Goal: Information Seeking & Learning: Learn about a topic

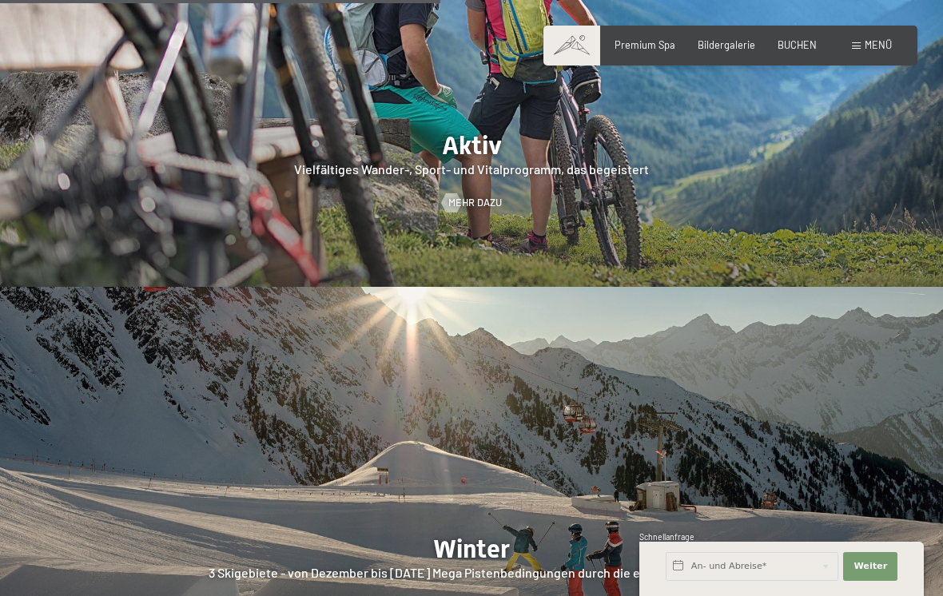
scroll to position [2671, 0]
click at [642, 46] on span "Premium Spa" at bounding box center [644, 44] width 61 height 13
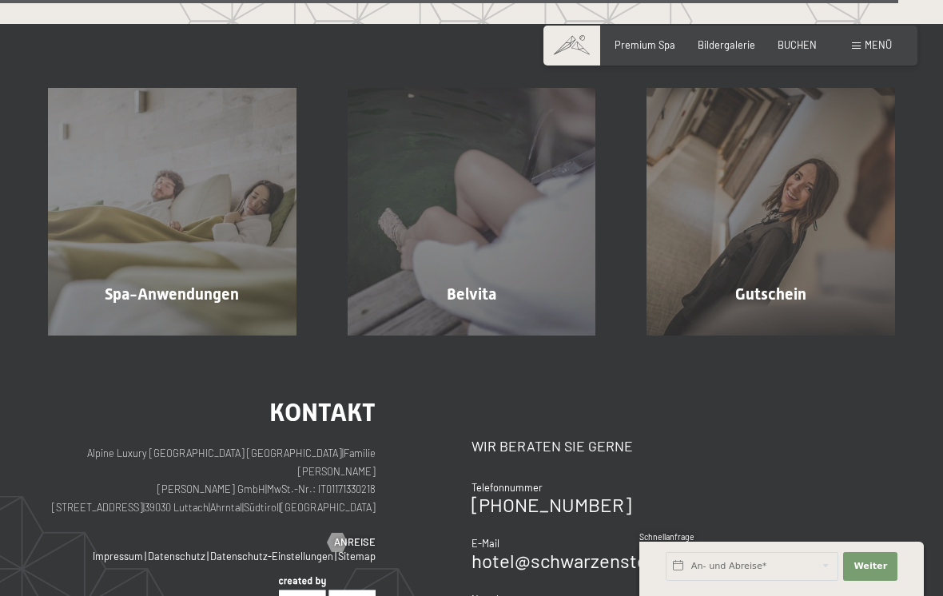
scroll to position [7416, 0]
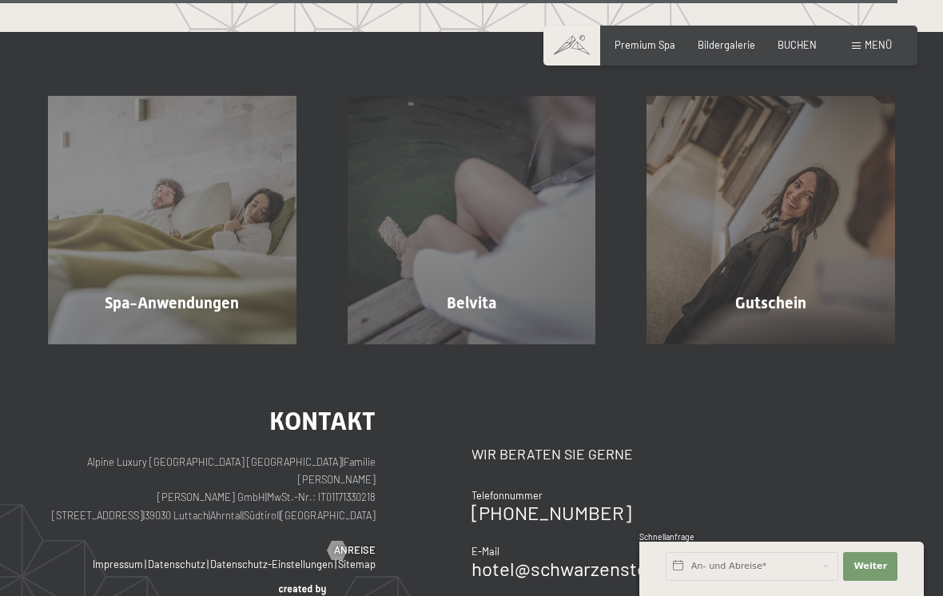
click at [176, 344] on div "Spa-Anwendungen Mehr erfahren" at bounding box center [172, 220] width 300 height 248
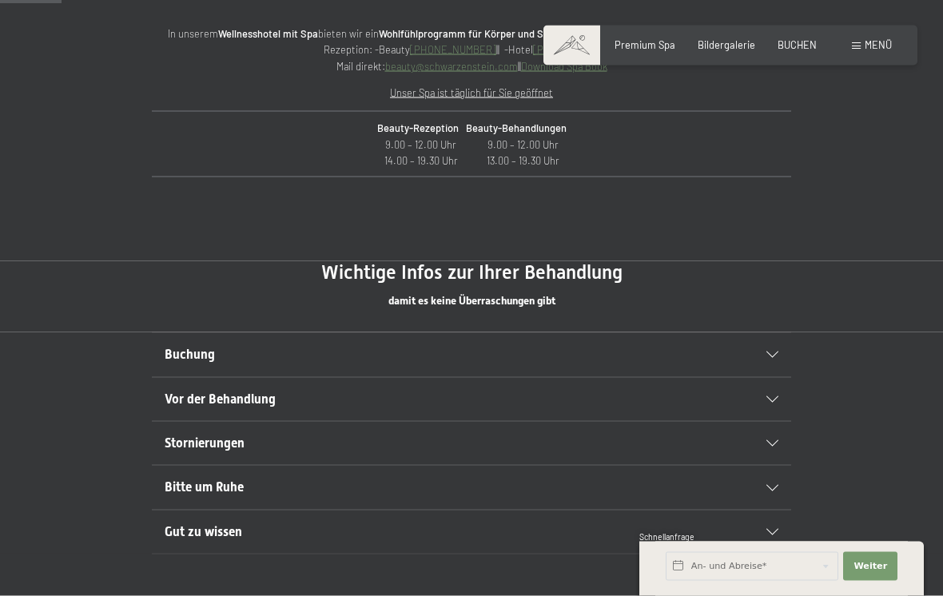
click at [167, 347] on span "Buchung" at bounding box center [190, 354] width 50 height 15
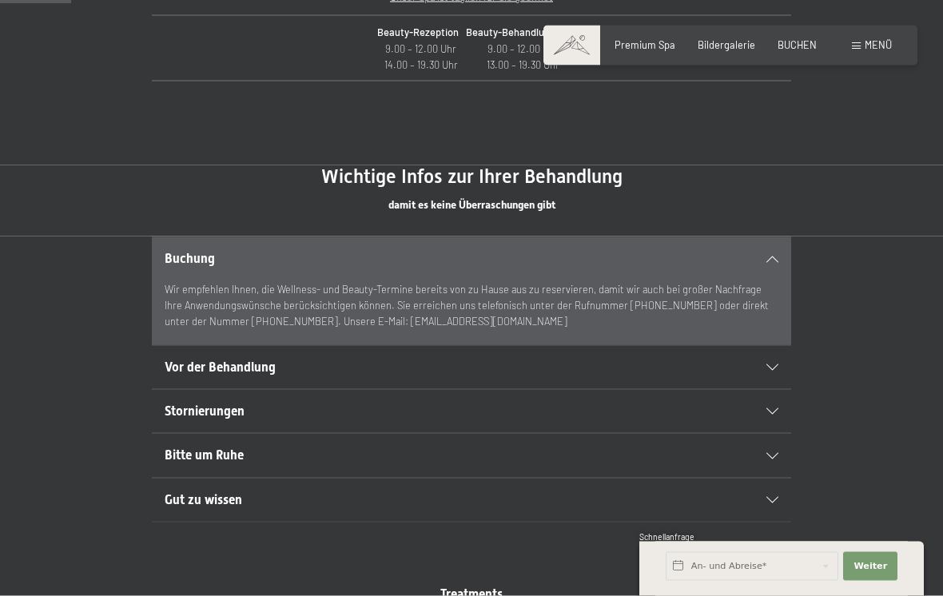
scroll to position [767, 0]
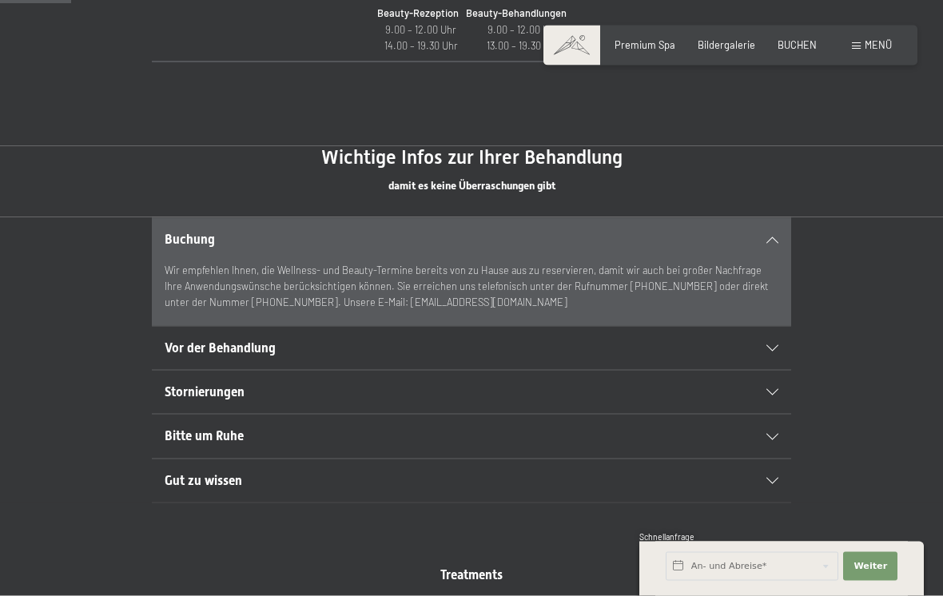
click at [189, 347] on span "Vor der Behandlung" at bounding box center [220, 347] width 111 height 15
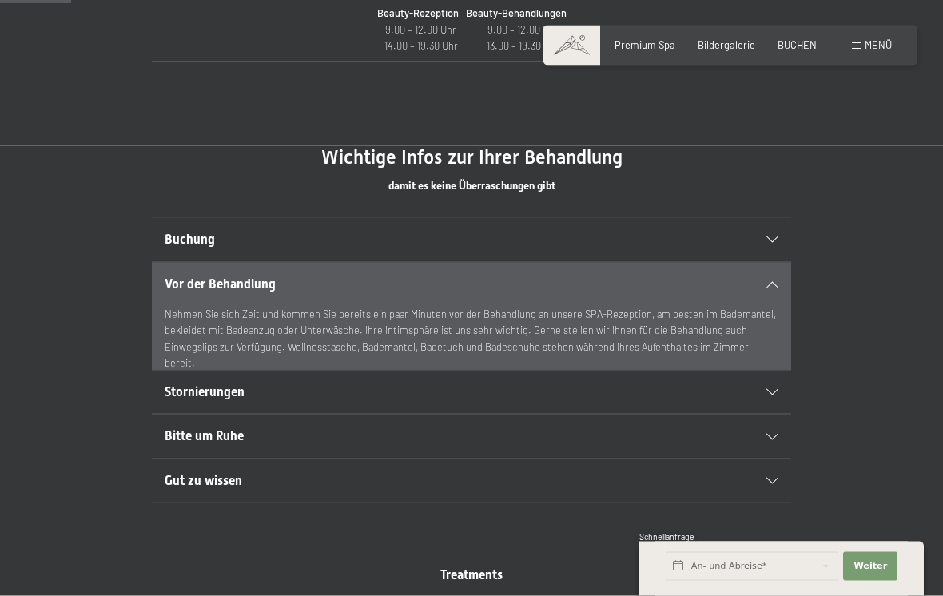
scroll to position [768, 0]
click at [189, 392] on span "Stornierungen" at bounding box center [205, 391] width 80 height 15
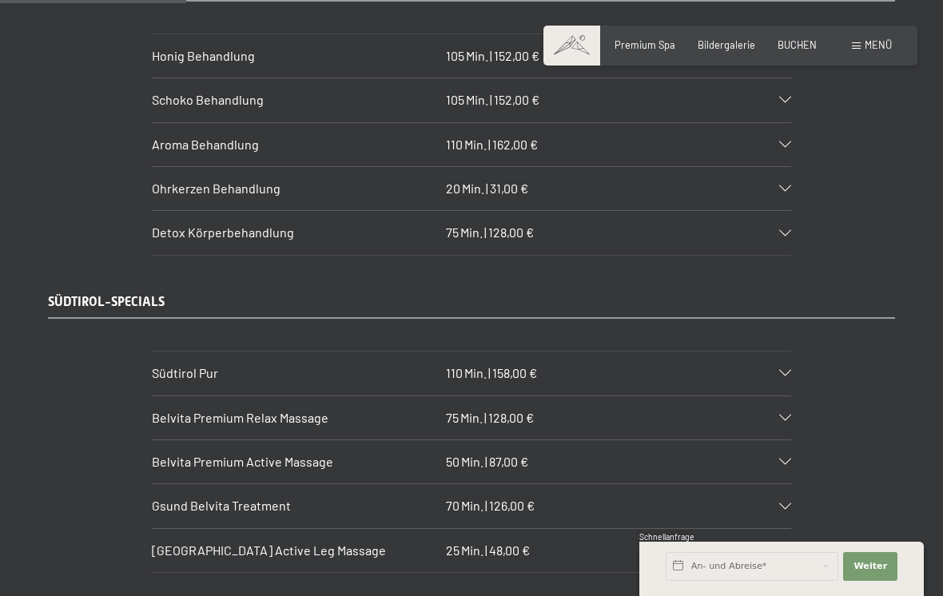
scroll to position [2018, 0]
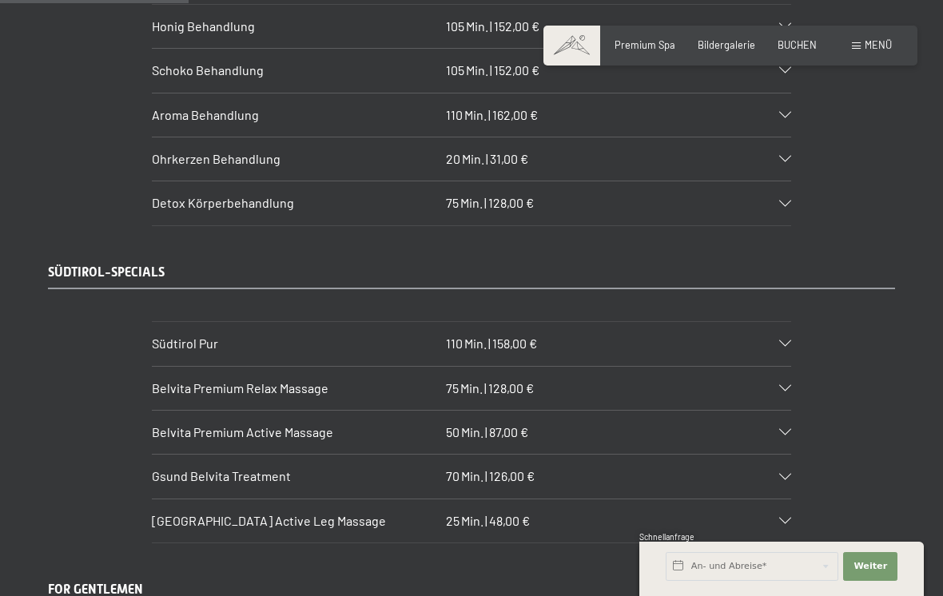
click at [206, 424] on span "Belvita Premium Active Massage" at bounding box center [242, 431] width 181 height 15
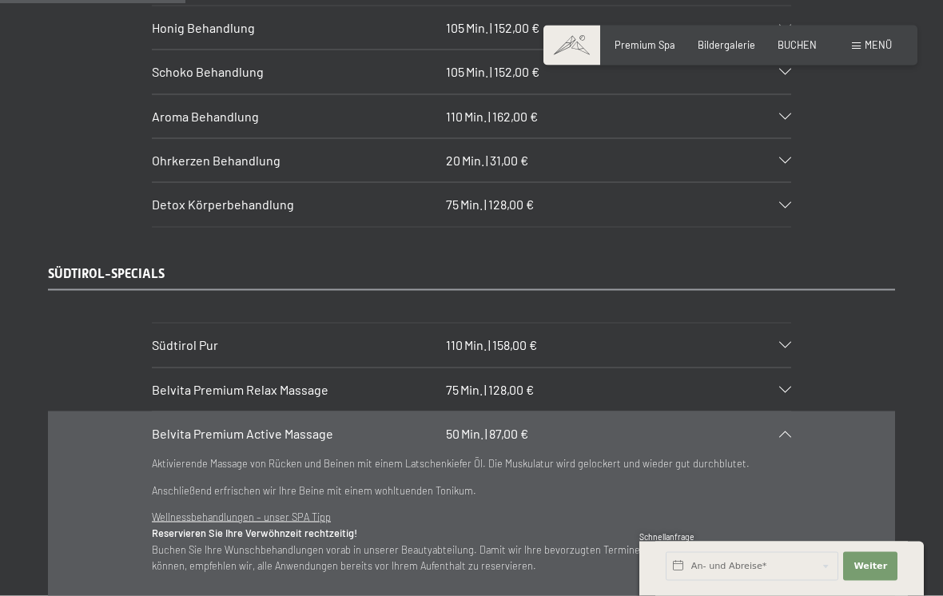
scroll to position [2023, 0]
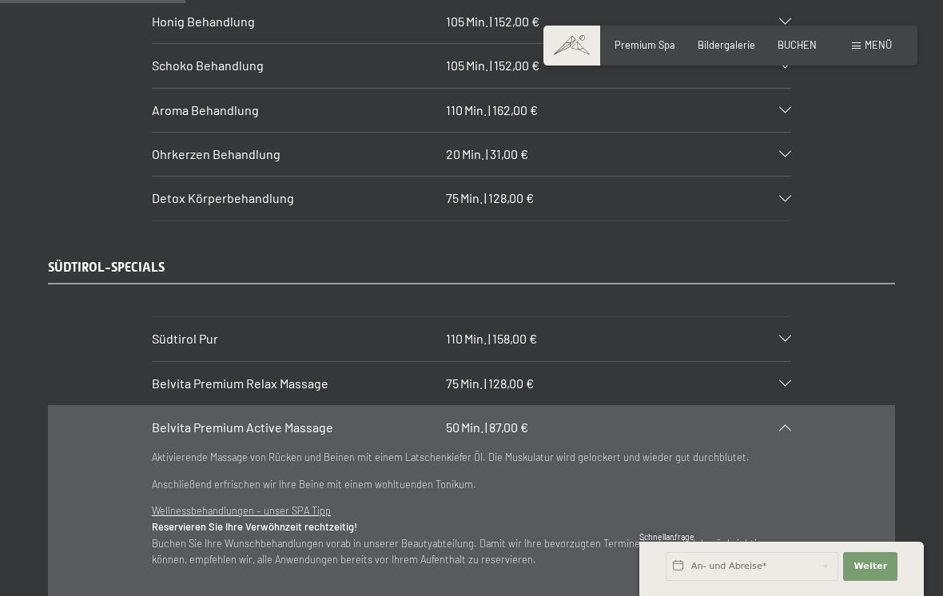
click at [211, 376] on span "Belvita Premium Relax Massage" at bounding box center [240, 383] width 177 height 15
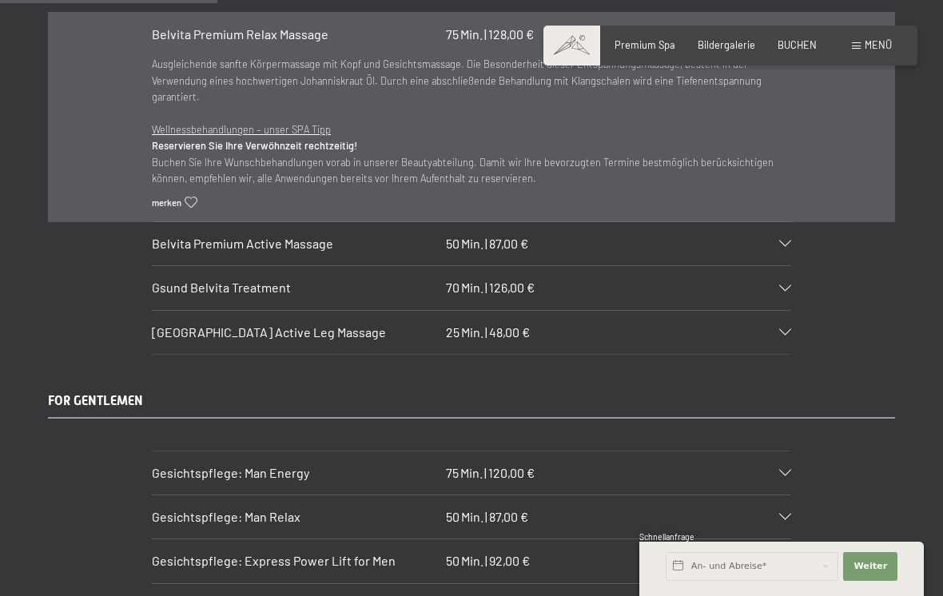
scroll to position [2371, 0]
click at [185, 280] on span "Gsund Belvita Treatment" at bounding box center [221, 287] width 139 height 15
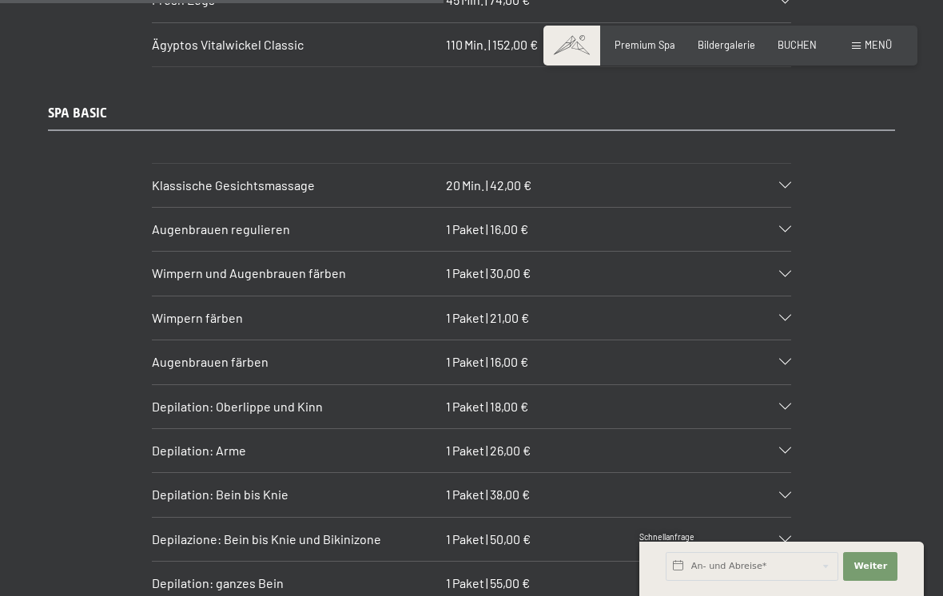
scroll to position [4869, 0]
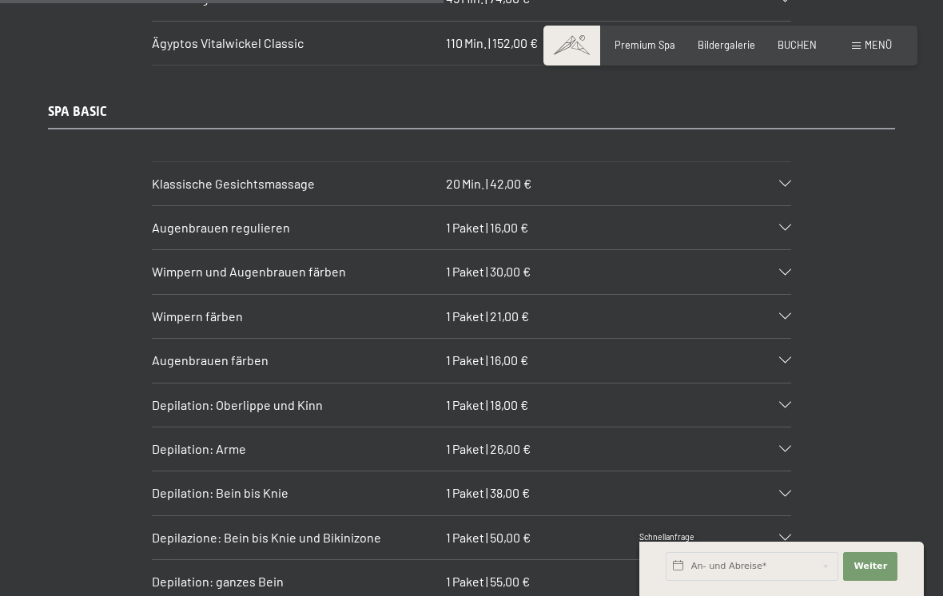
click at [189, 176] on span "Klassische Gesichtsmassage" at bounding box center [233, 183] width 163 height 15
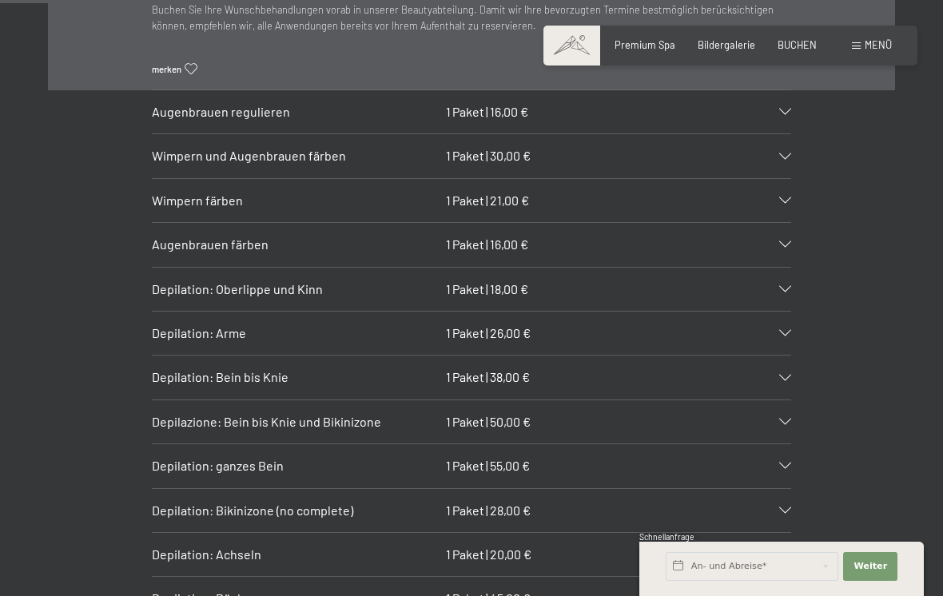
click at [152, 178] on section "Wimpern färben 1 Paket | 21,00 € Wellnessbehandlungen – unser SPA Tipp Reservie…" at bounding box center [471, 200] width 639 height 45
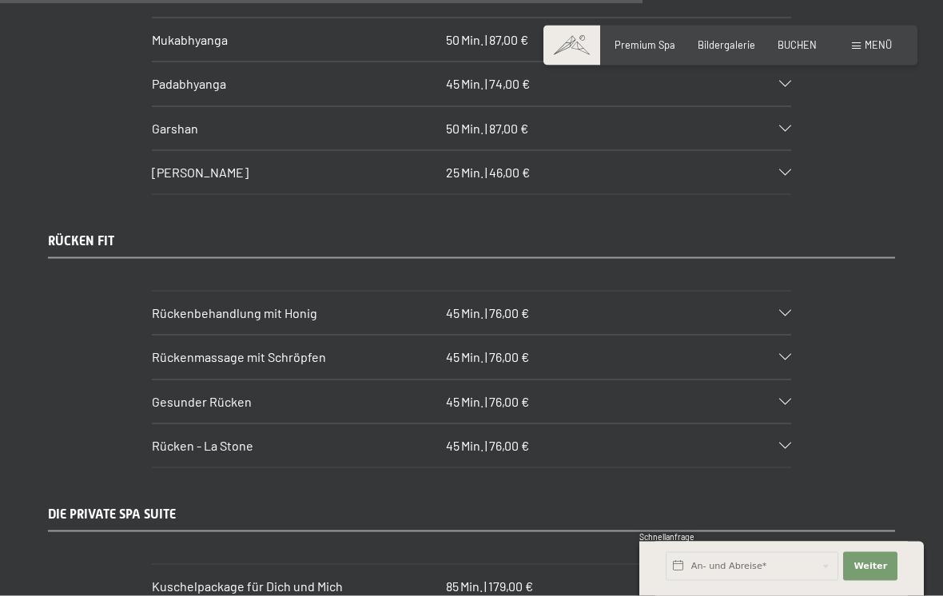
scroll to position [6974, 0]
click at [189, 393] on span "Gesunder Rücken" at bounding box center [202, 400] width 100 height 15
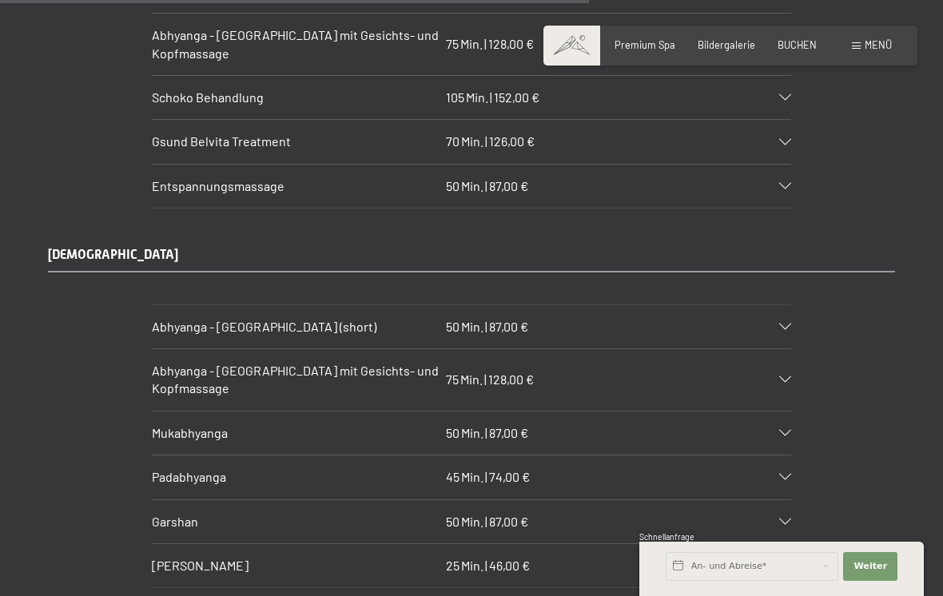
scroll to position [6436, 0]
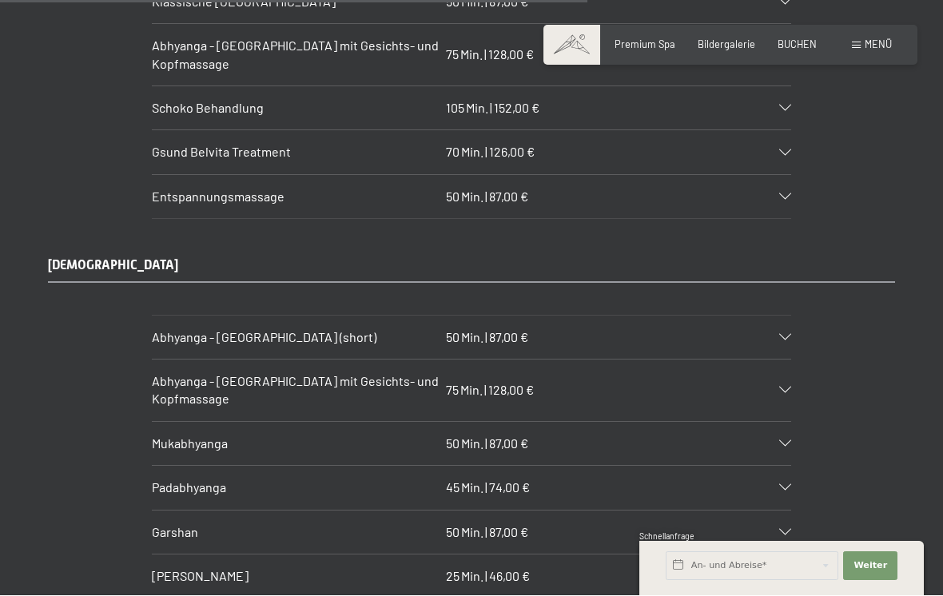
click at [181, 330] on span "Abhyanga - [GEOGRAPHIC_DATA] (short)" at bounding box center [264, 337] width 225 height 15
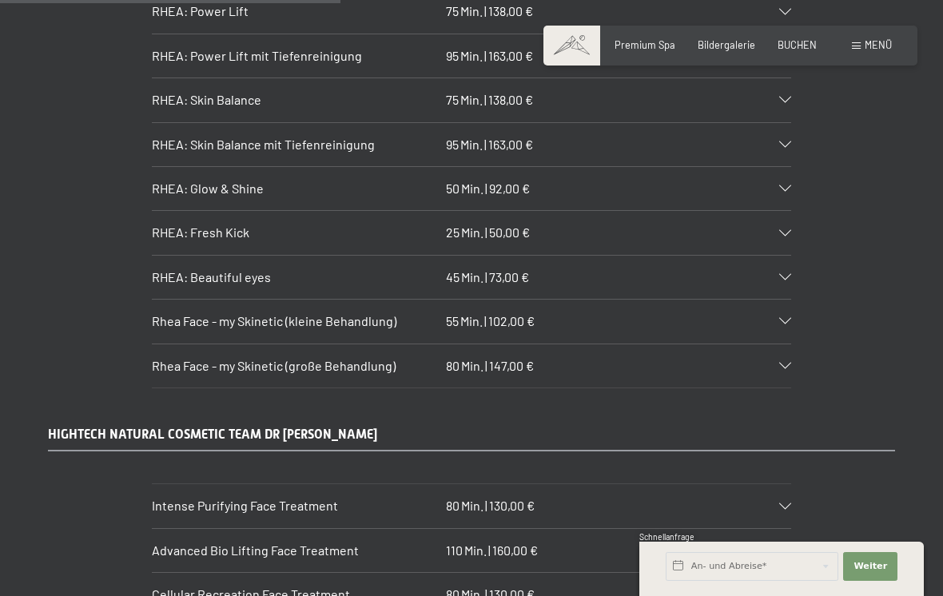
scroll to position [3700, 0]
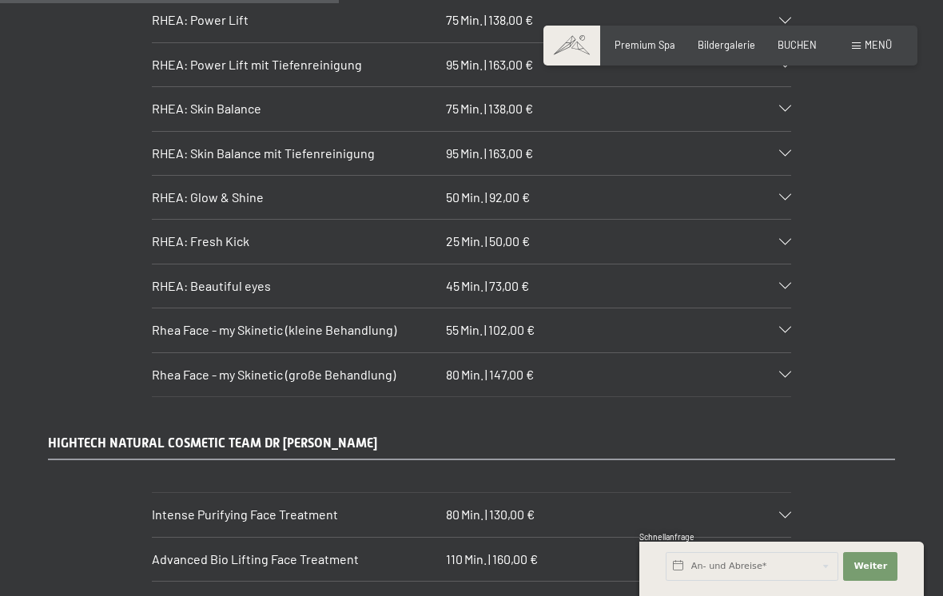
click at [191, 367] on span "Rhea Face - my Skinetic (große Behandlung)" at bounding box center [274, 374] width 244 height 15
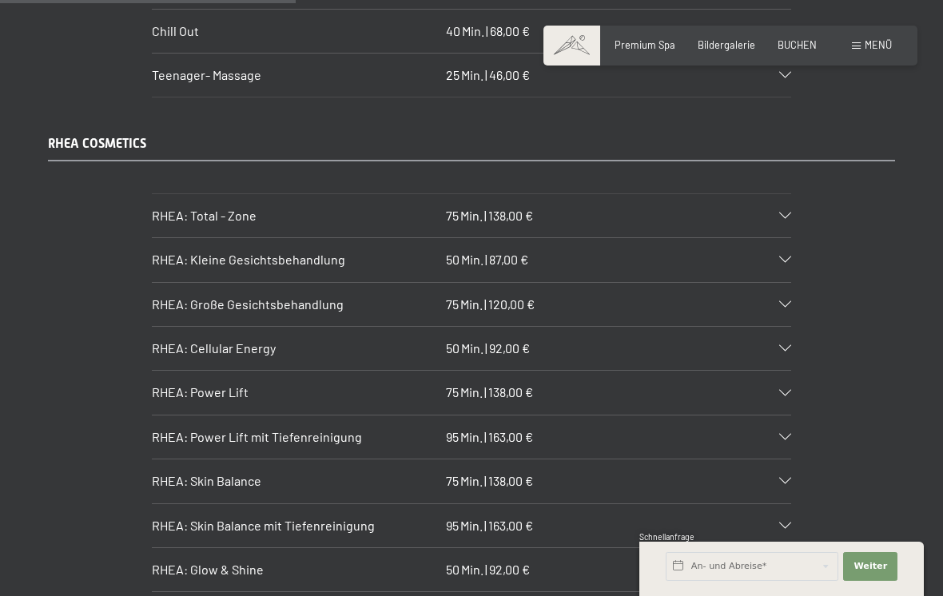
scroll to position [3329, 0]
click at [206, 282] on div "RHEA: Große Gesichtsbehandlung 75 Min. | 120,00 €" at bounding box center [471, 303] width 639 height 43
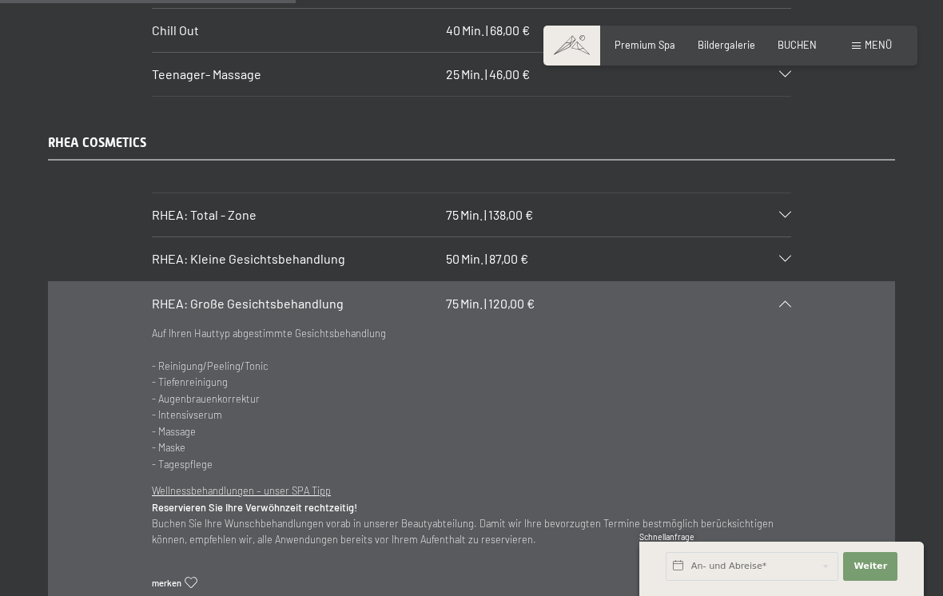
click at [180, 207] on span "RHEA: Total - Zone" at bounding box center [204, 214] width 105 height 15
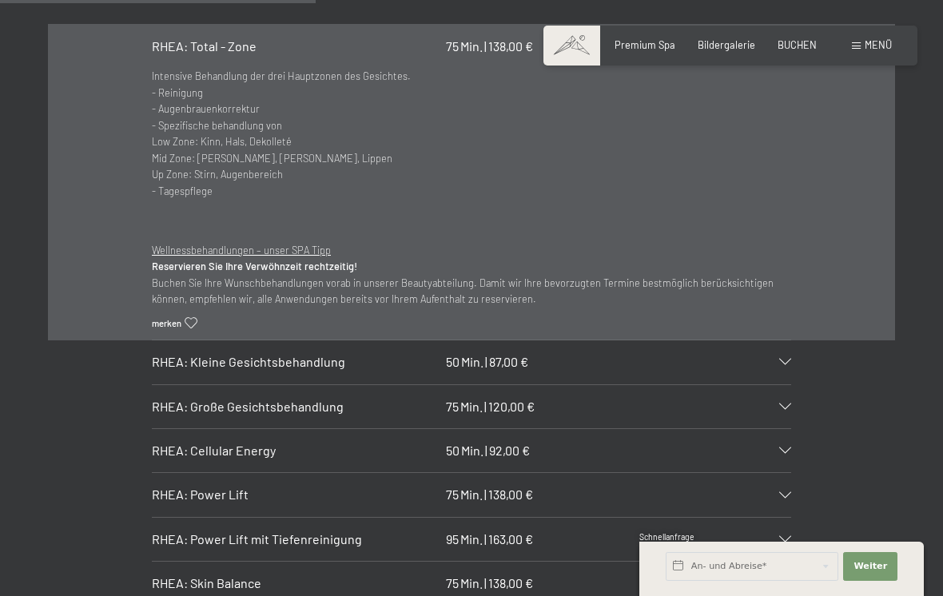
scroll to position [3516, 0]
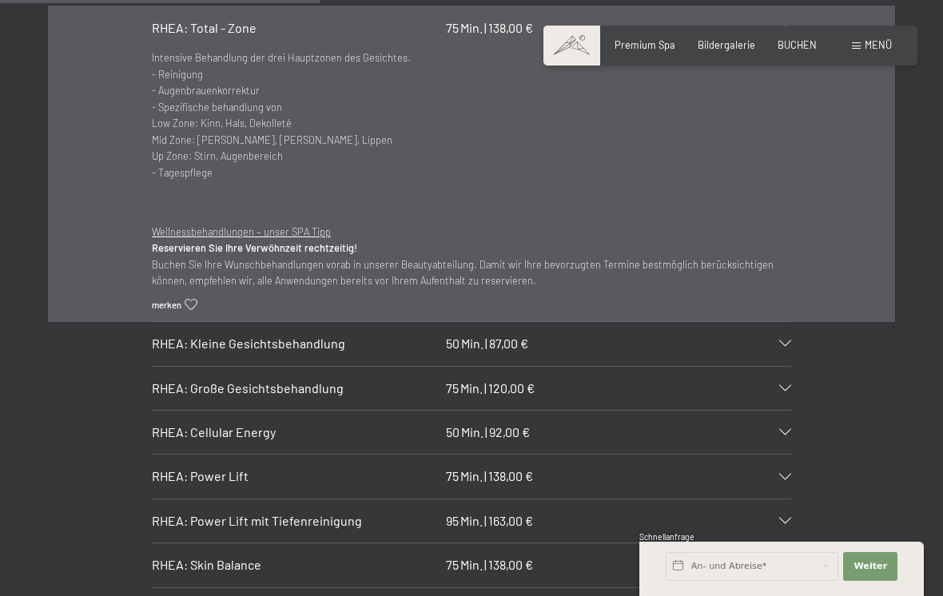
click at [200, 424] on span "RHEA: Cellular Energy" at bounding box center [214, 431] width 124 height 15
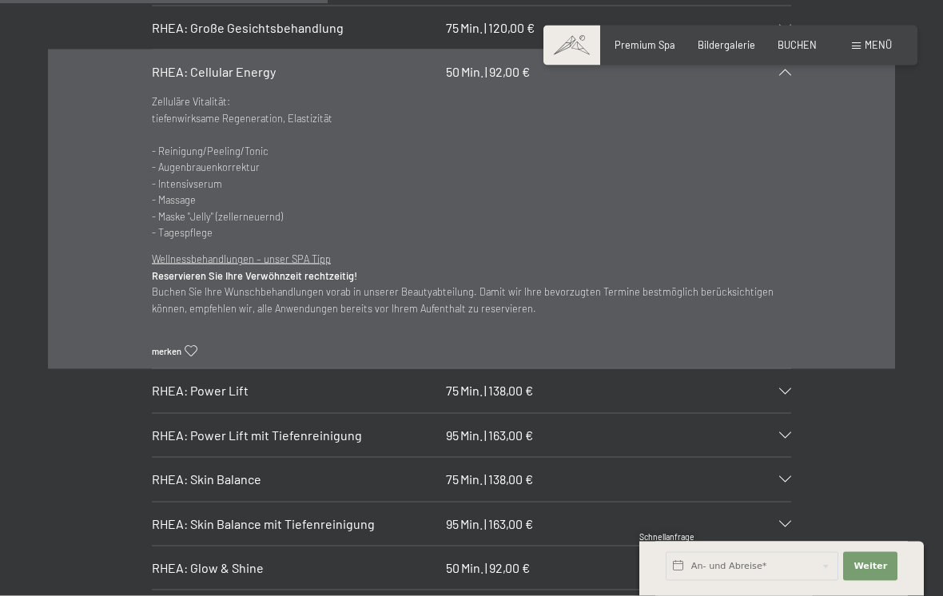
scroll to position [3605, 0]
click at [213, 471] on span "RHEA: Skin Balance" at bounding box center [206, 478] width 109 height 15
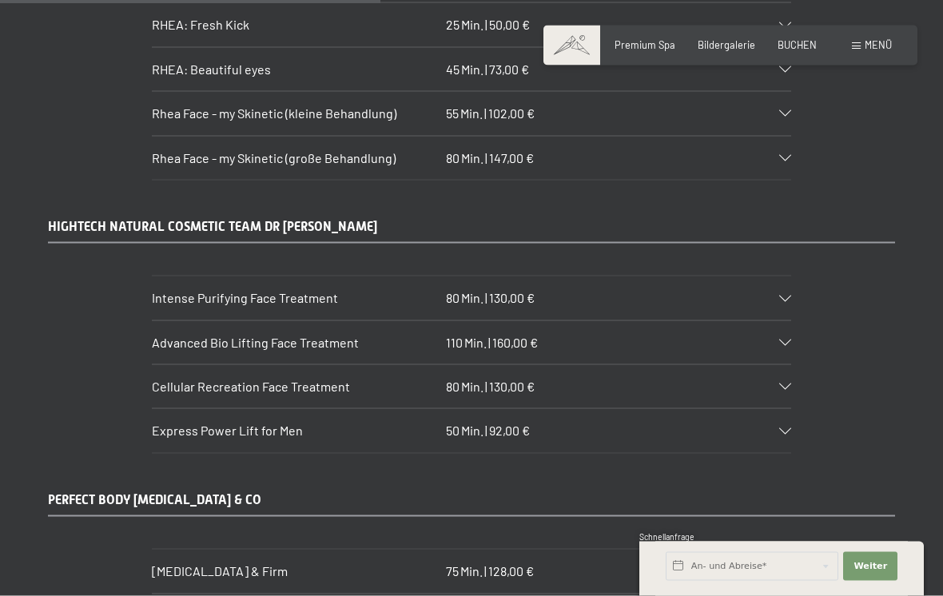
scroll to position [4192, 0]
click at [195, 378] on span "Cellular Recreation Face Treatment" at bounding box center [251, 385] width 198 height 15
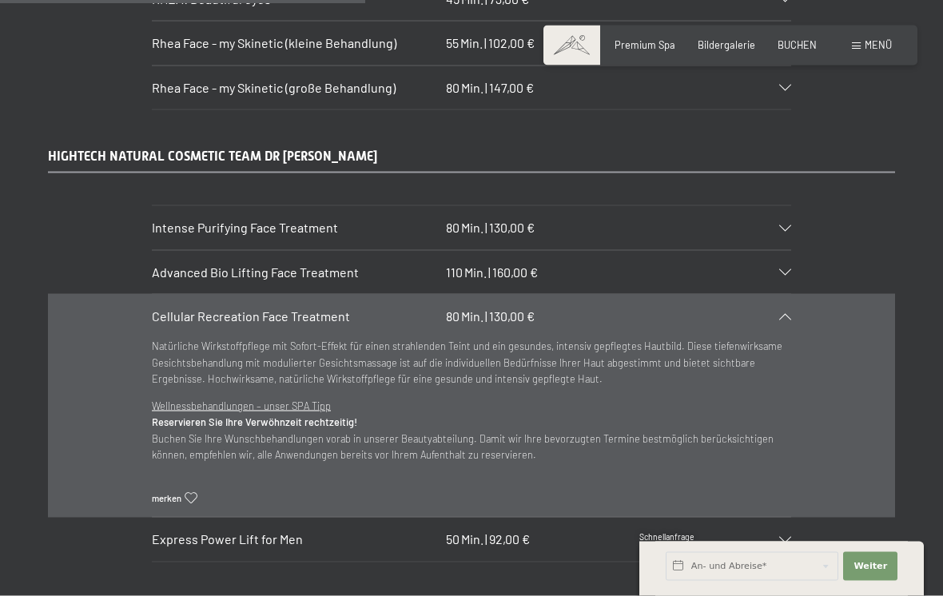
scroll to position [3988, 0]
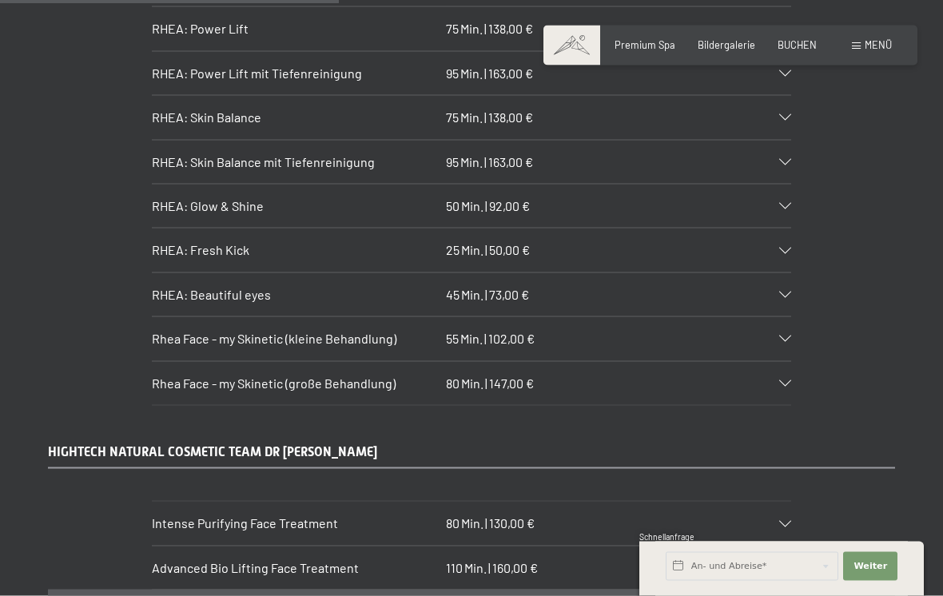
click at [203, 331] on span "Rhea Face - my Skinetic (kleine Behandlung)" at bounding box center [274, 338] width 244 height 15
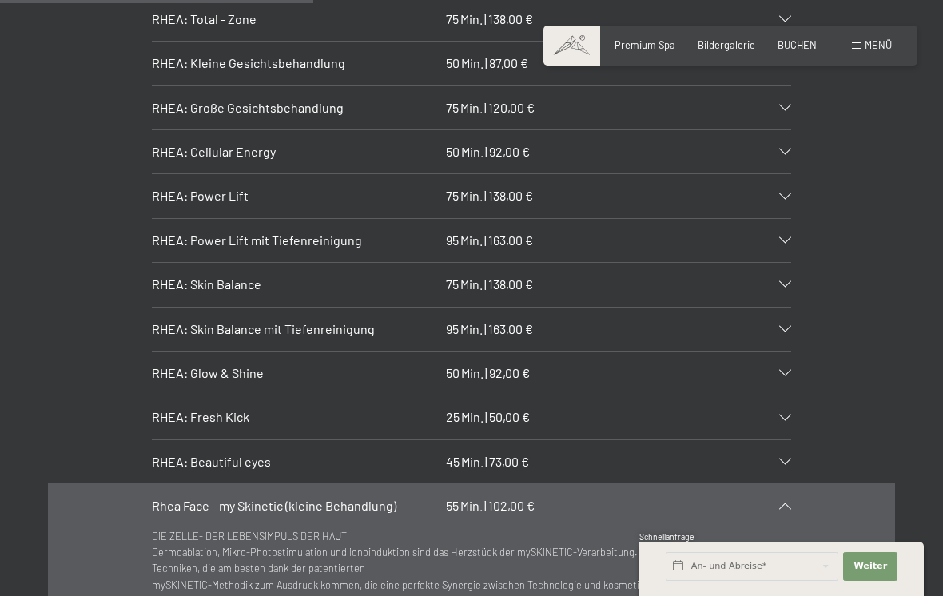
scroll to position [3524, 0]
click at [215, 365] on span "RHEA: Glow & Shine" at bounding box center [208, 372] width 112 height 15
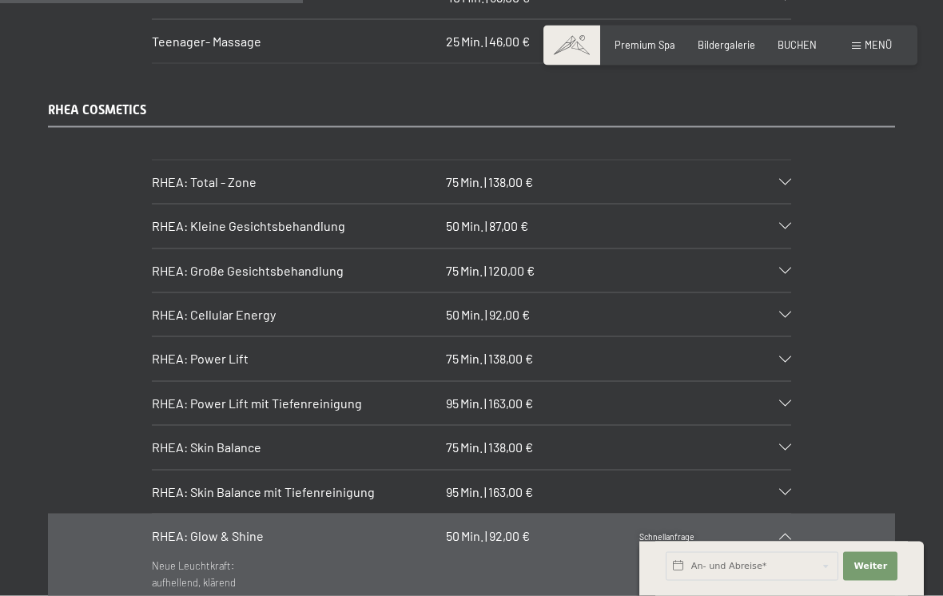
scroll to position [3362, 0]
click at [214, 395] on span "RHEA: Power Lift mit Tiefenreinigung" at bounding box center [257, 402] width 210 height 15
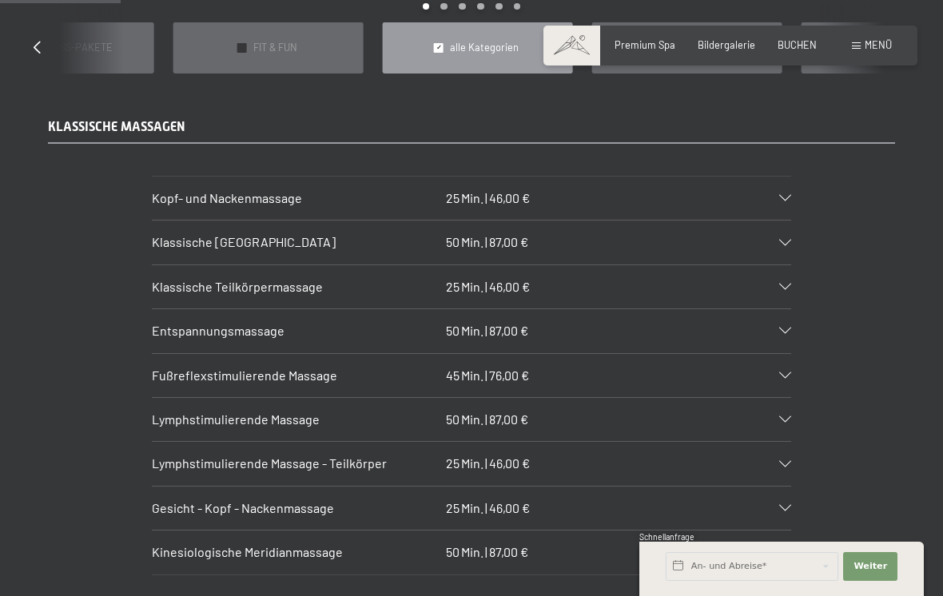
scroll to position [1332, 0]
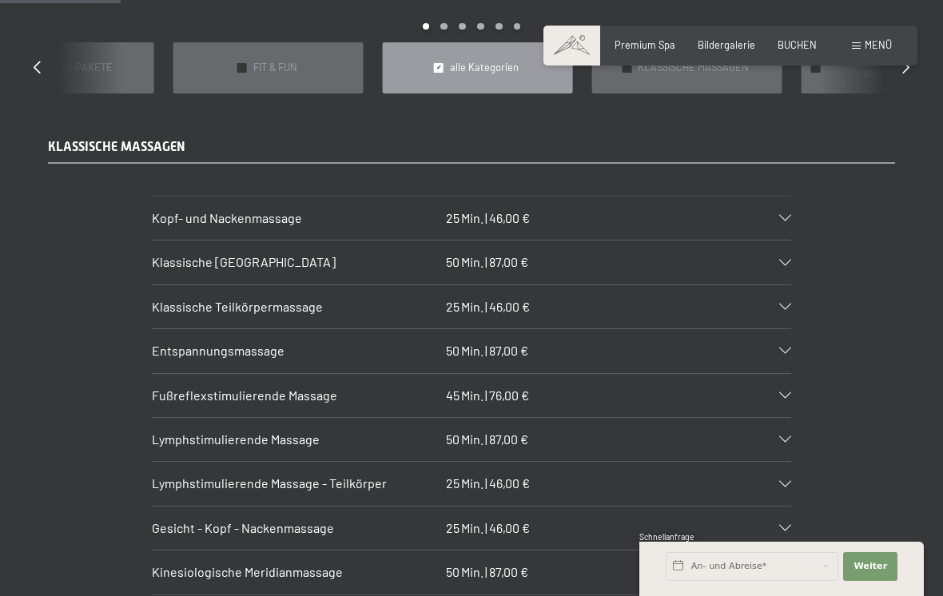
click at [198, 254] on span "Klassische [GEOGRAPHIC_DATA]" at bounding box center [244, 261] width 184 height 15
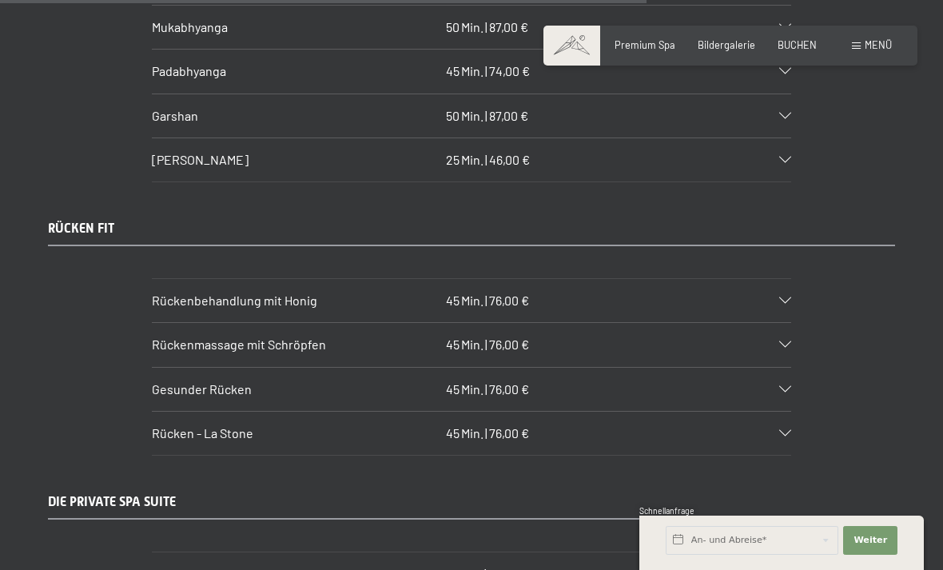
scroll to position [7095, 0]
click at [494, 382] on span "76,00 €" at bounding box center [509, 389] width 40 height 15
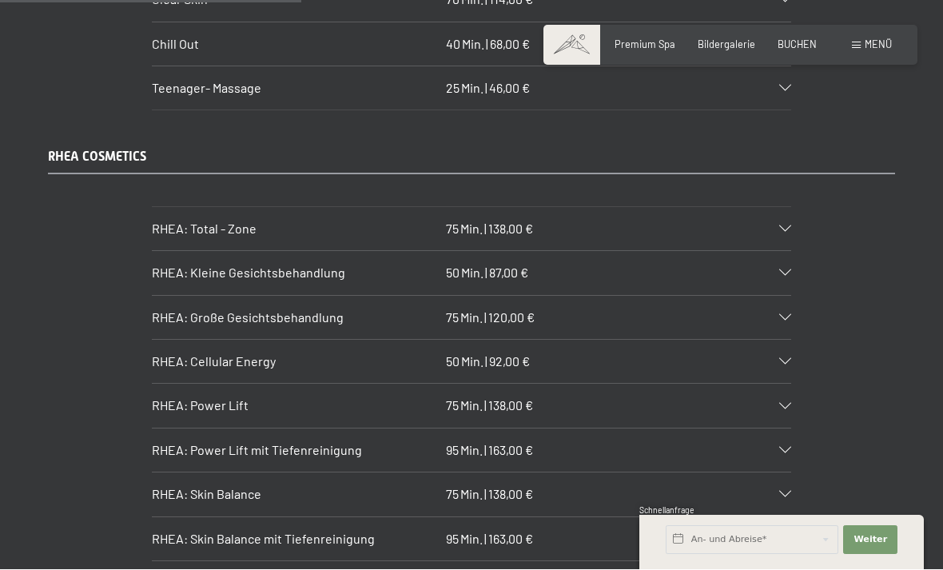
scroll to position [3315, 0]
